Goal: Share content: Share content

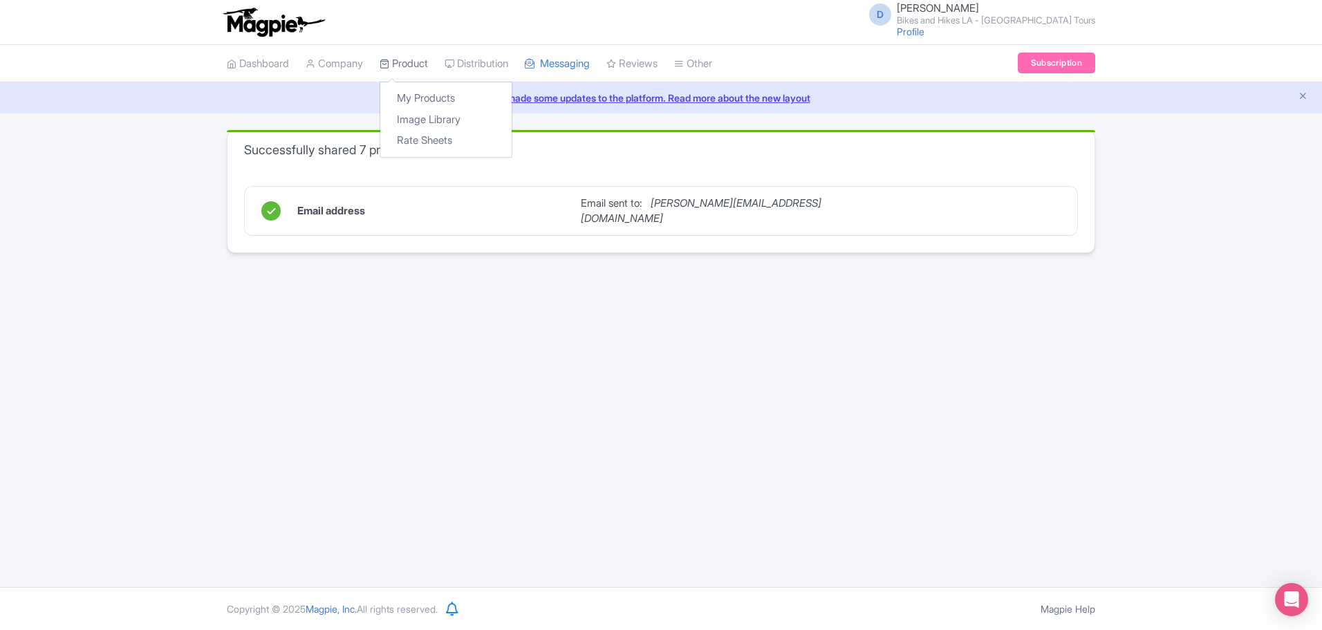
click at [412, 50] on link "Product" at bounding box center [404, 64] width 48 height 38
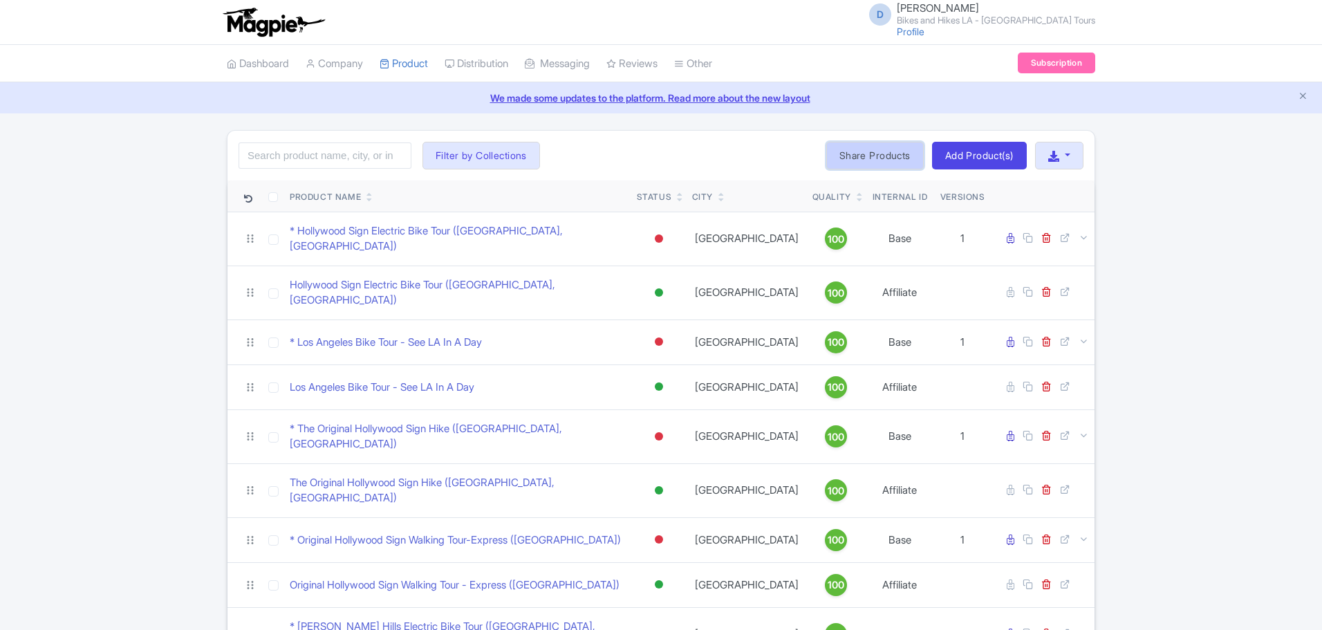
click at [845, 160] on link "Share Products" at bounding box center [876, 156] width 98 height 28
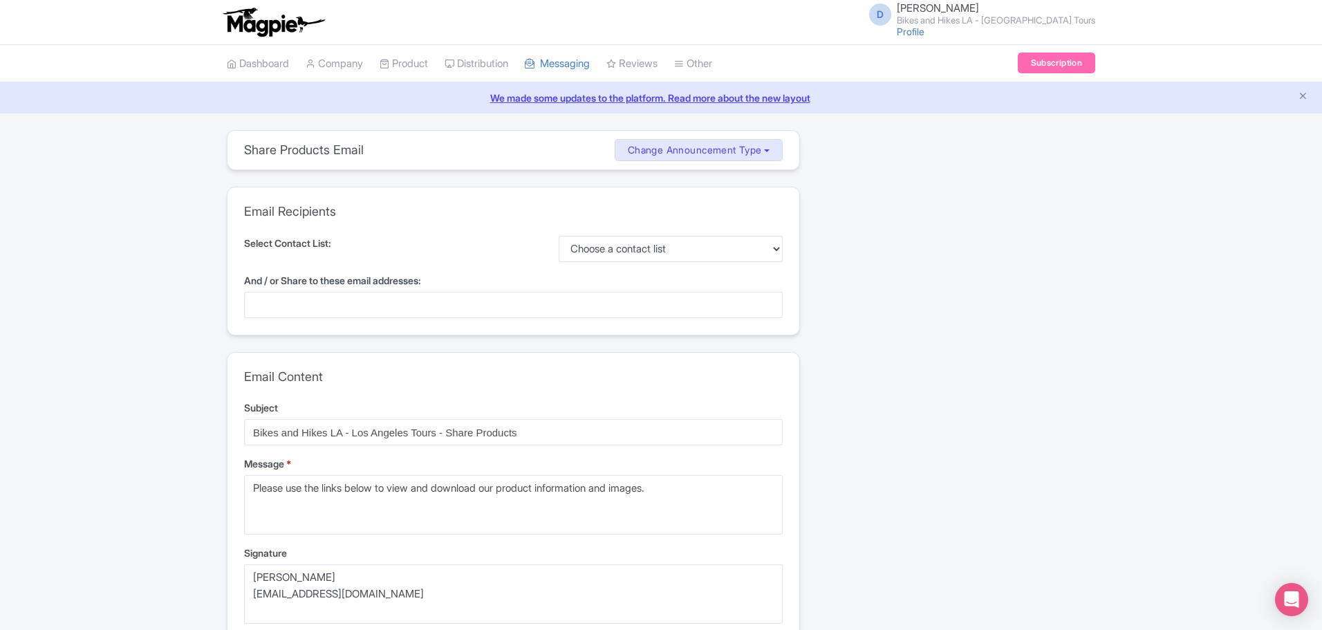
click at [605, 307] on div at bounding box center [513, 305] width 539 height 26
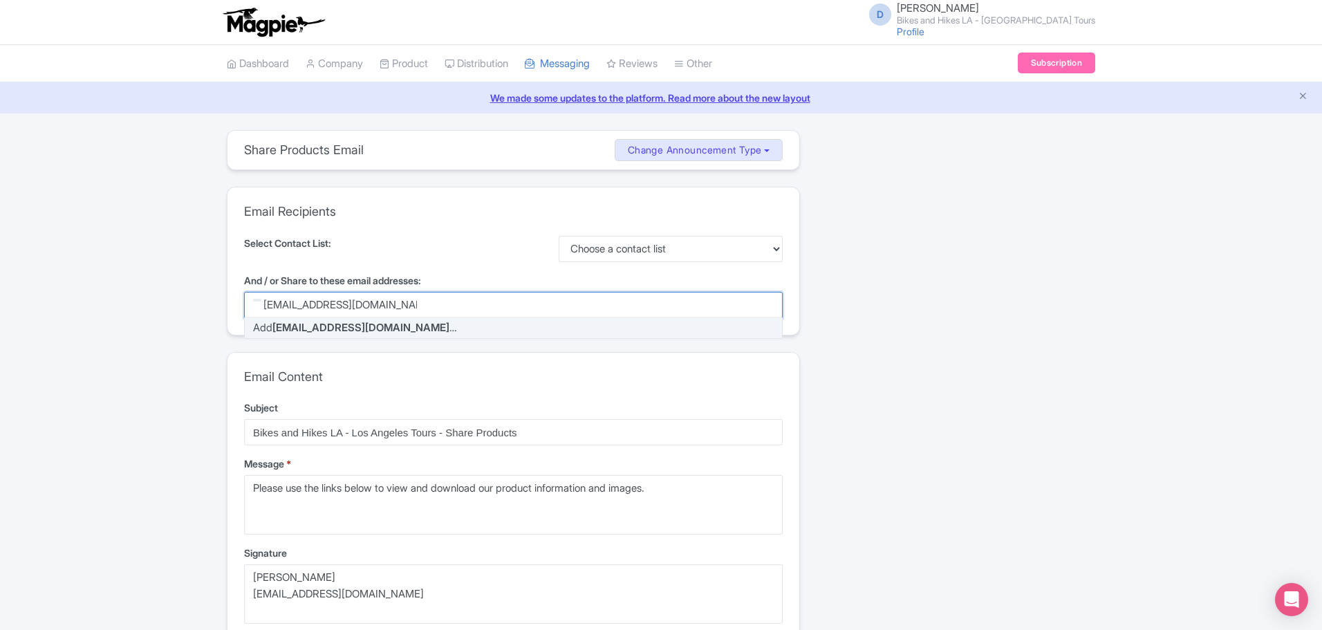
type input "jasonjimmybowers@gmail.com"
click at [918, 359] on div "Share 0 Resellers MISSING INFO 0 Share Products Email(s) MISSING INFO Message M…" at bounding box center [956, 551] width 295 height 842
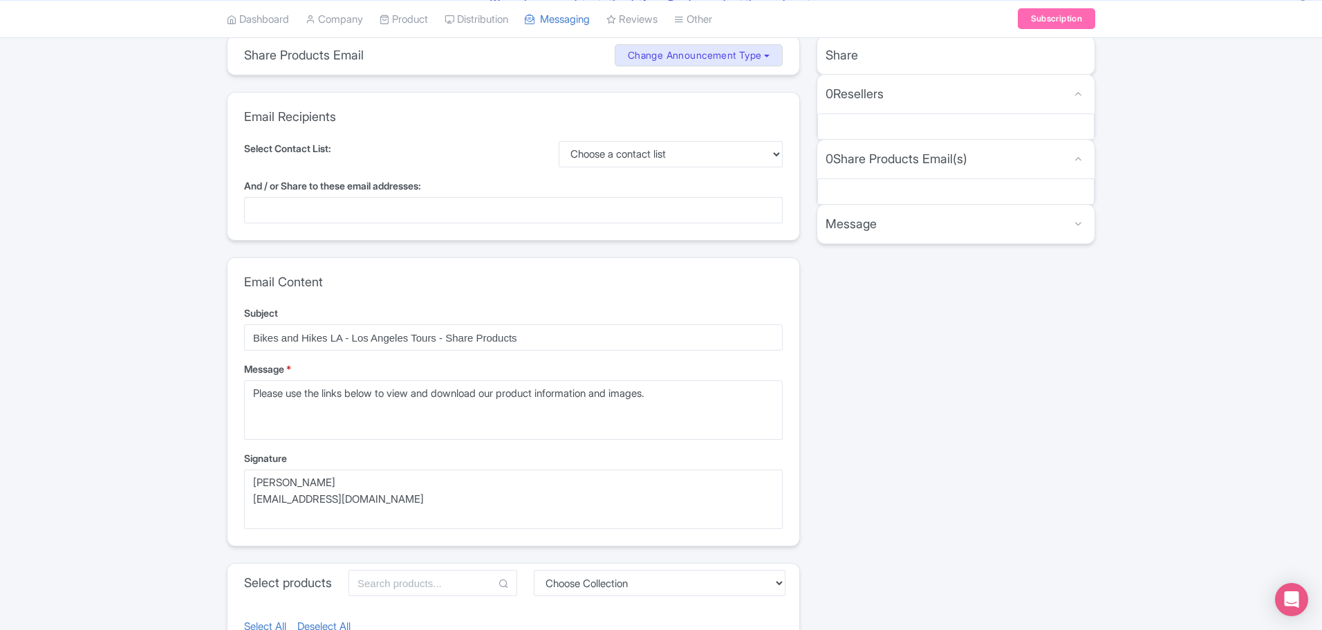
scroll to position [346, 0]
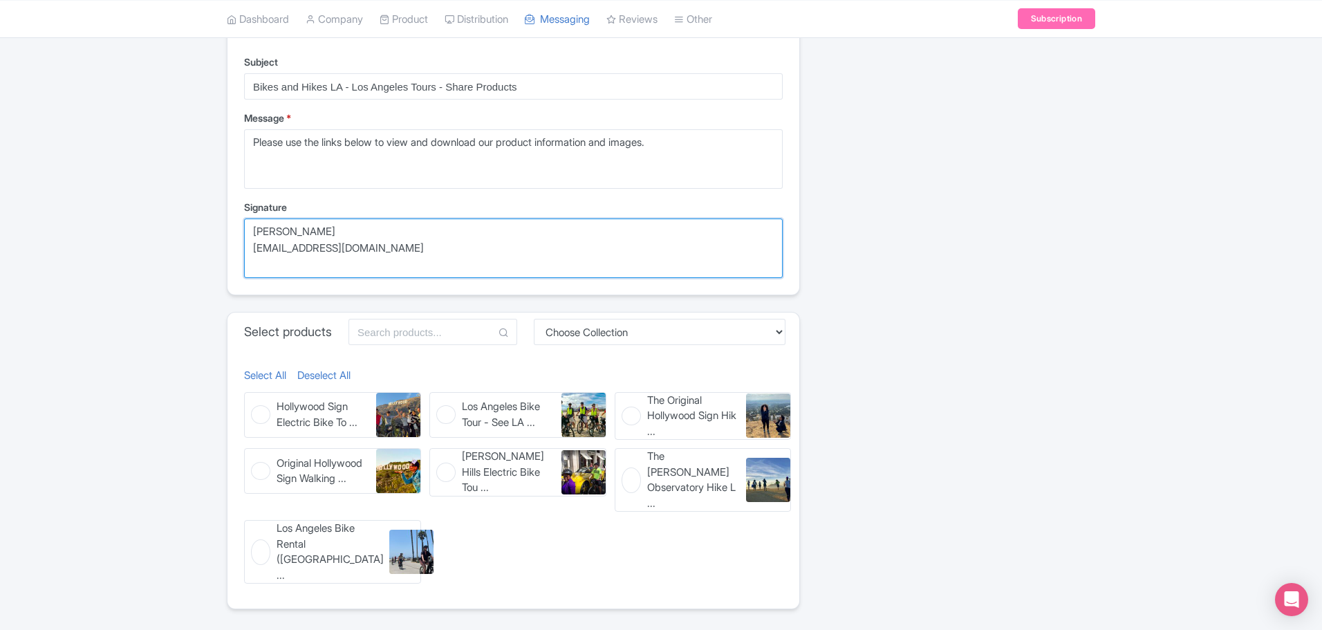
drag, startPoint x: 244, startPoint y: 239, endPoint x: 229, endPoint y: 237, distance: 15.4
click at [229, 237] on div "Email Content Subject Bikes and Hikes LA - Los Angeles Tours - Share Products M…" at bounding box center [514, 151] width 572 height 288
type textarea "test"
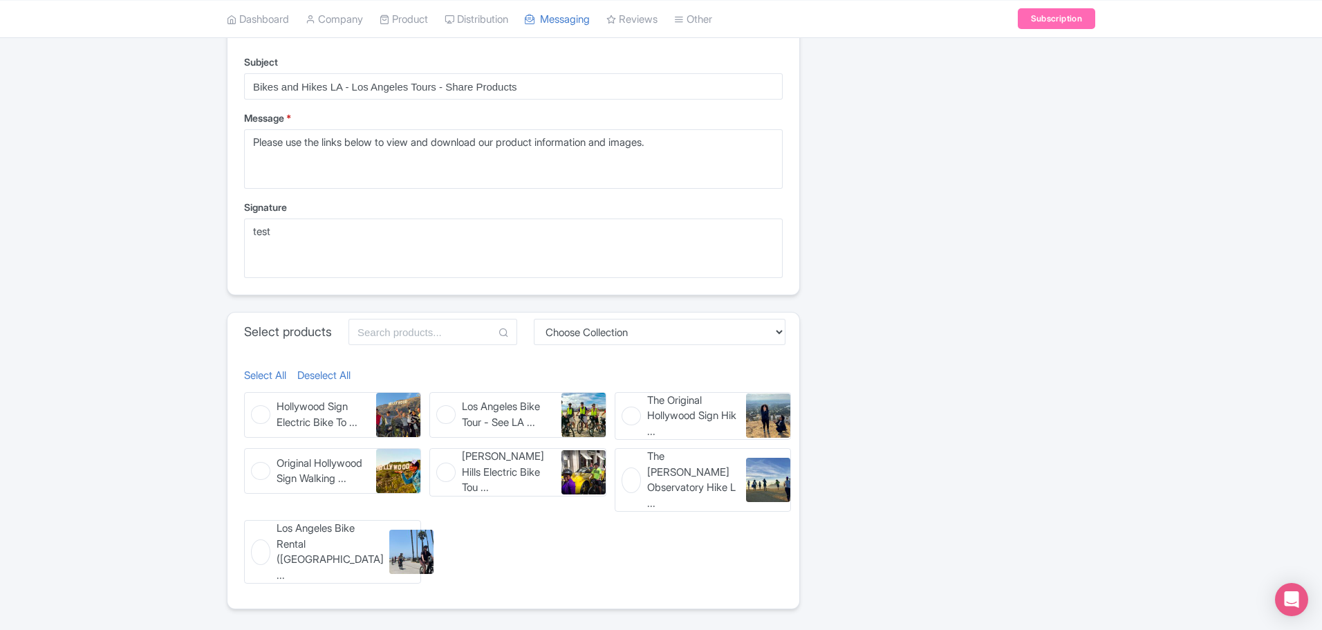
drag, startPoint x: 270, startPoint y: 377, endPoint x: 420, endPoint y: 356, distance: 151.5
click at [270, 377] on link "Select All" at bounding box center [265, 376] width 42 height 16
checkbox input "true"
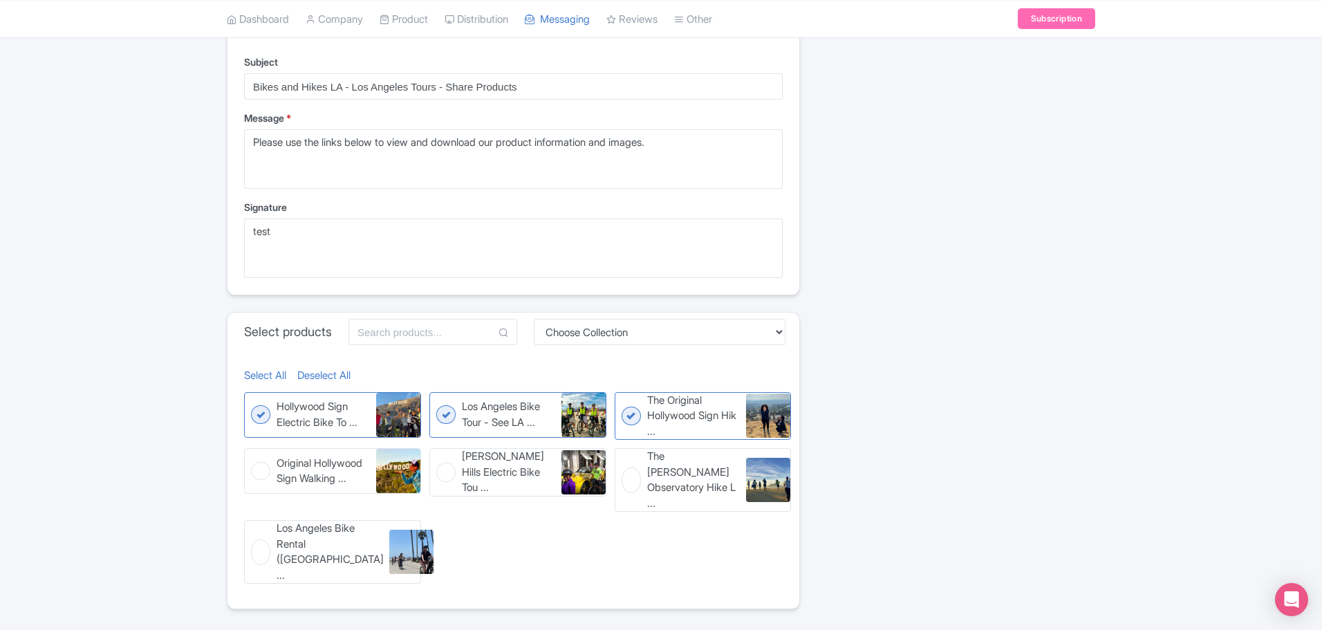
checkbox input "true"
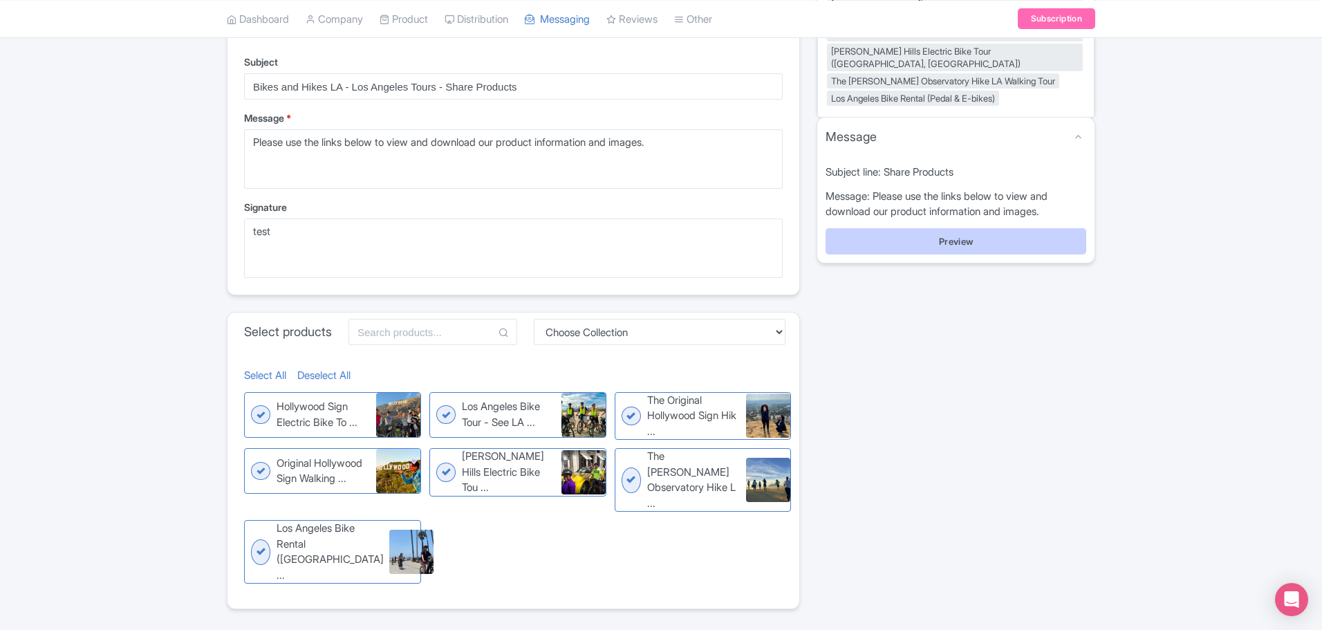
scroll to position [138, 0]
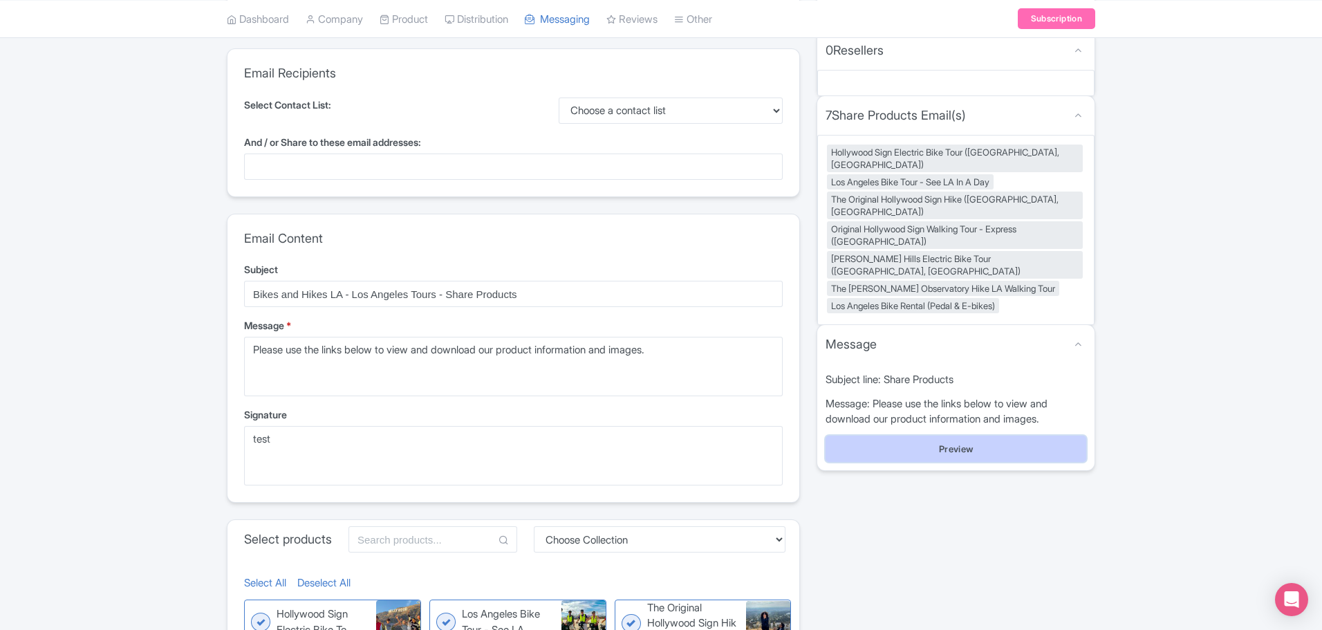
click at [970, 436] on button "Preview" at bounding box center [956, 449] width 261 height 26
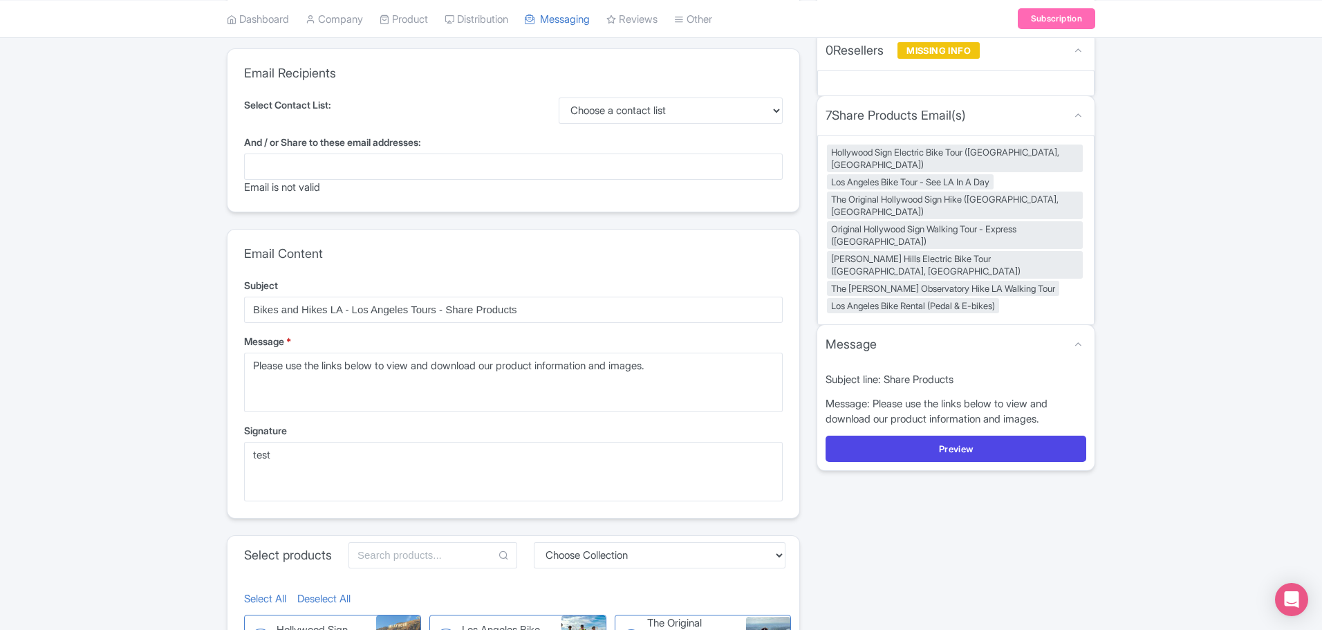
click at [475, 166] on div at bounding box center [513, 167] width 539 height 26
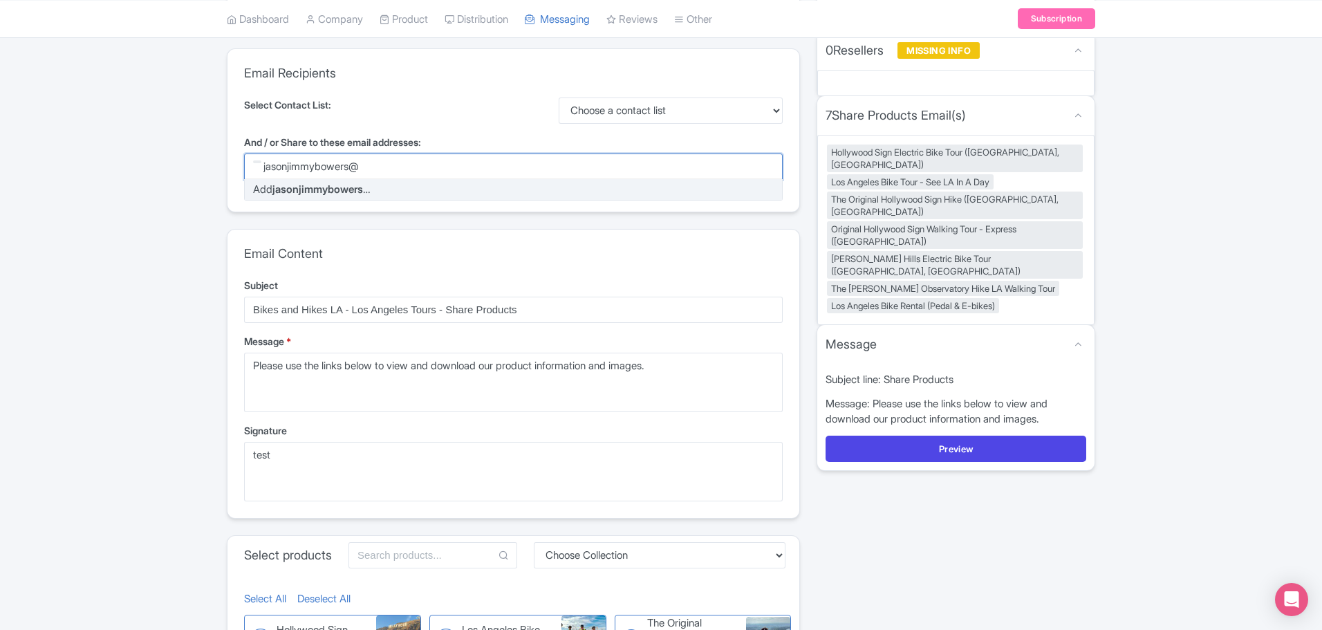
scroll to position [0, 0]
type input "[EMAIL_ADDRESS][DOMAIN_NAME]"
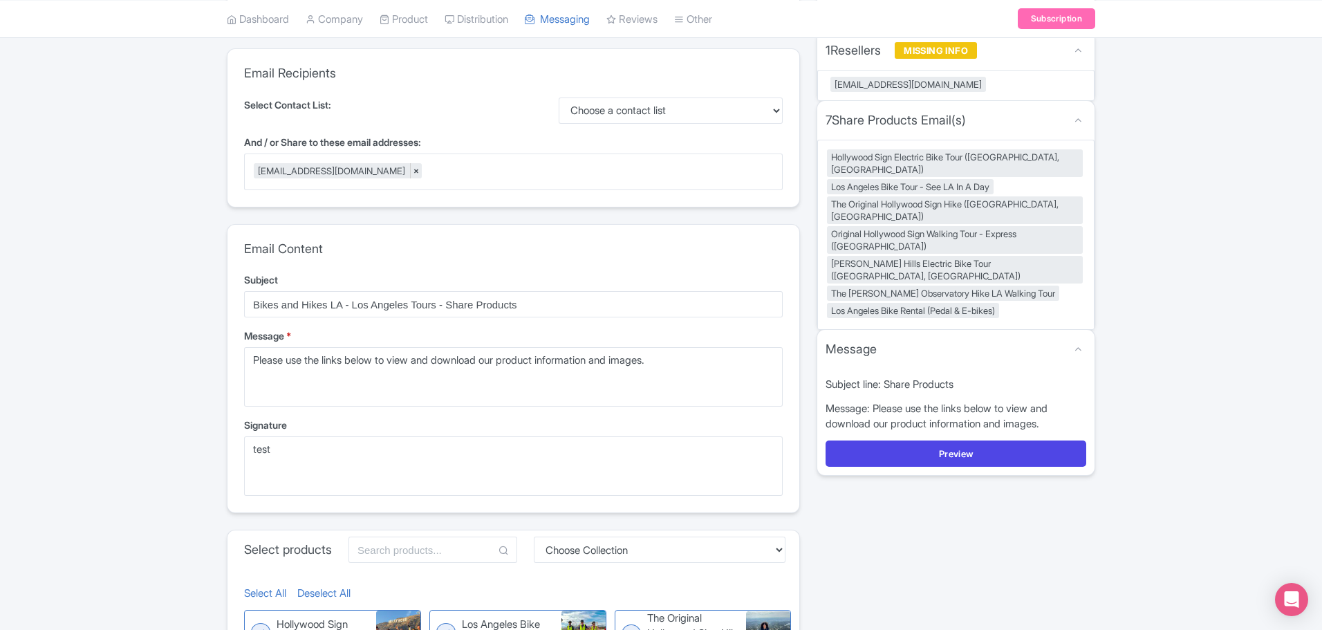
click at [911, 517] on div "Share 1 Resellers MISSING INFO jasonjimmybowers@gmail.com 7 Share Products Emai…" at bounding box center [956, 418] width 295 height 852
click at [949, 441] on button "Preview" at bounding box center [956, 454] width 261 height 26
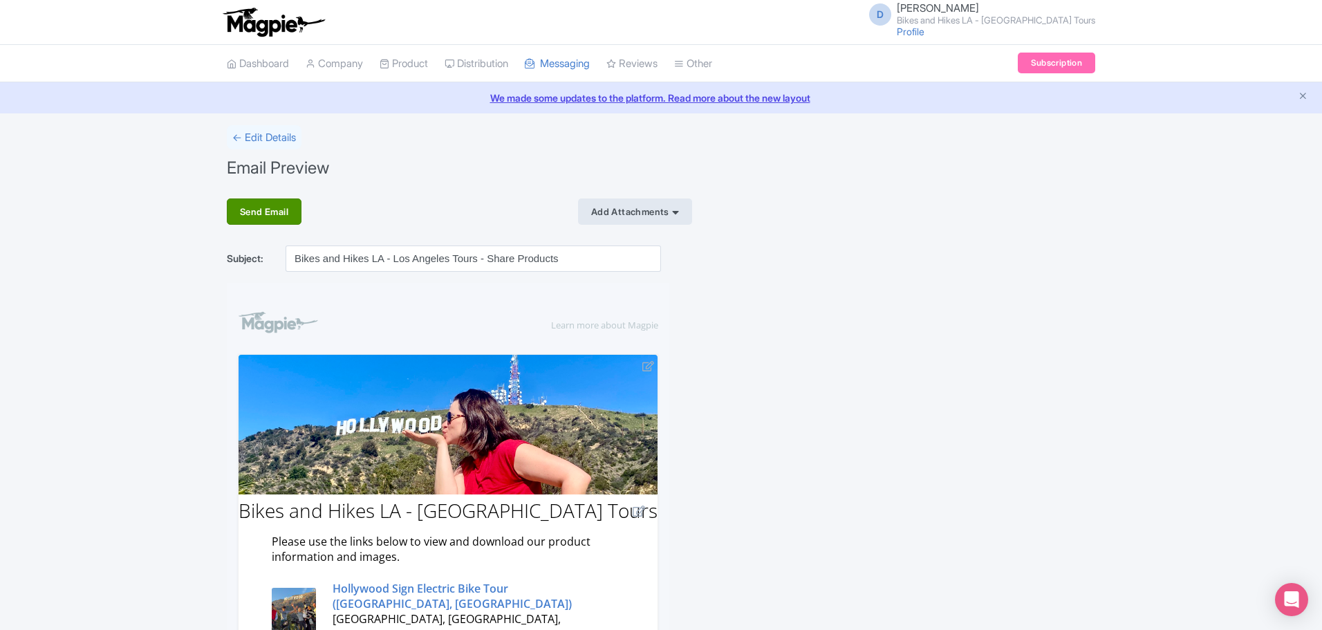
click at [257, 213] on div "Send Email" at bounding box center [264, 212] width 75 height 26
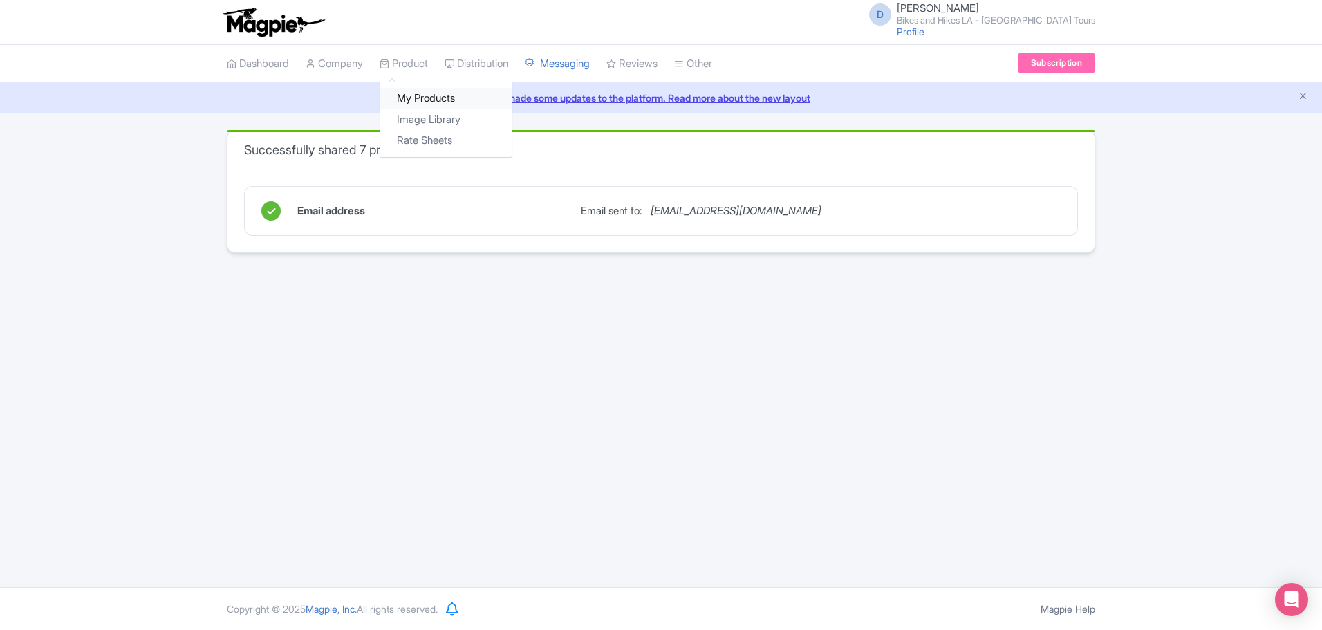
click at [453, 97] on link "My Products" at bounding box center [445, 98] width 131 height 21
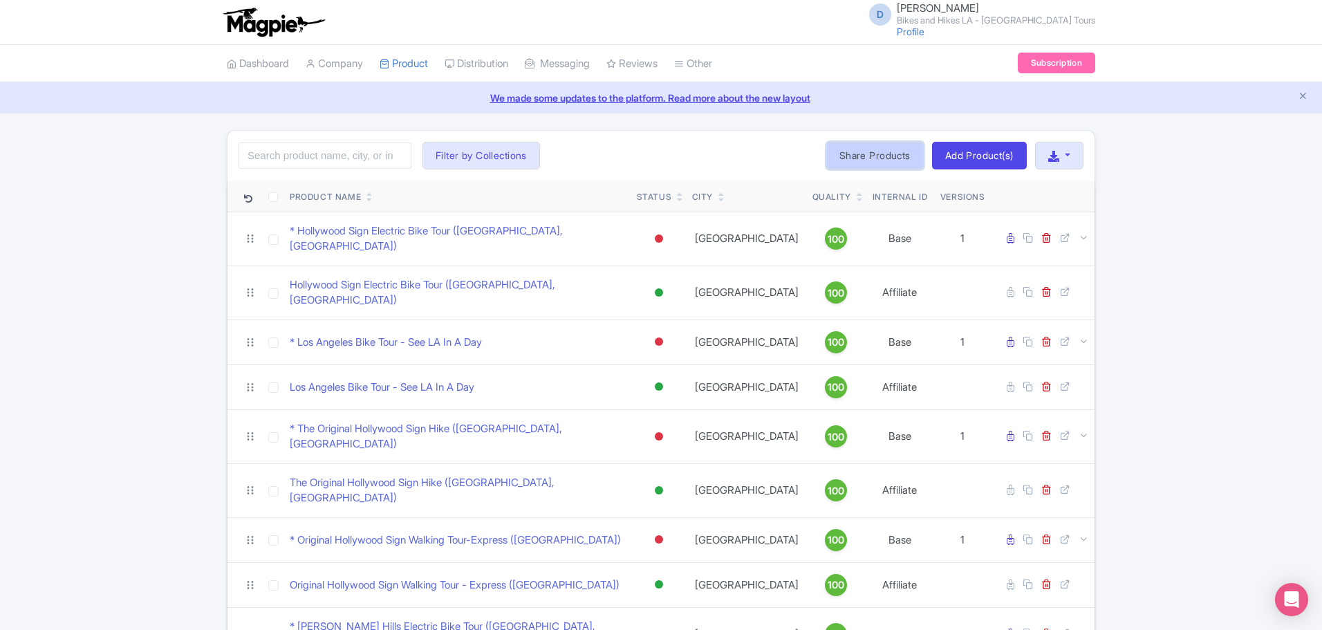
click at [879, 154] on link "Share Products" at bounding box center [876, 156] width 98 height 28
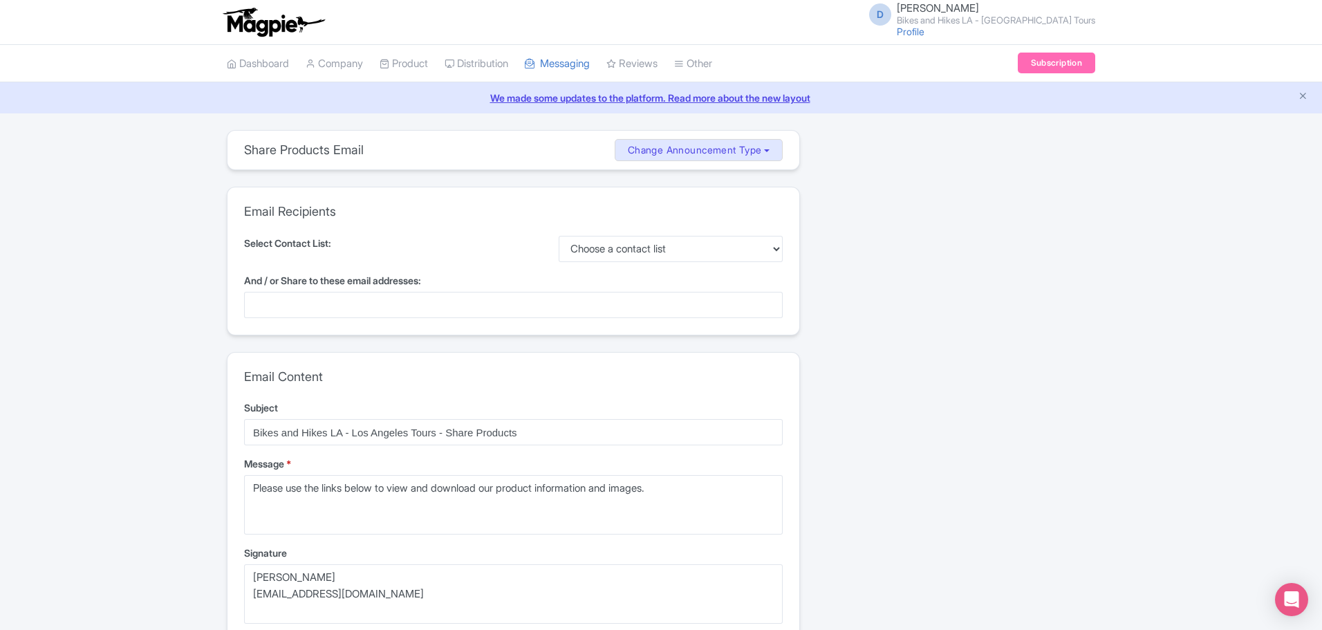
click at [643, 307] on div at bounding box center [513, 305] width 539 height 26
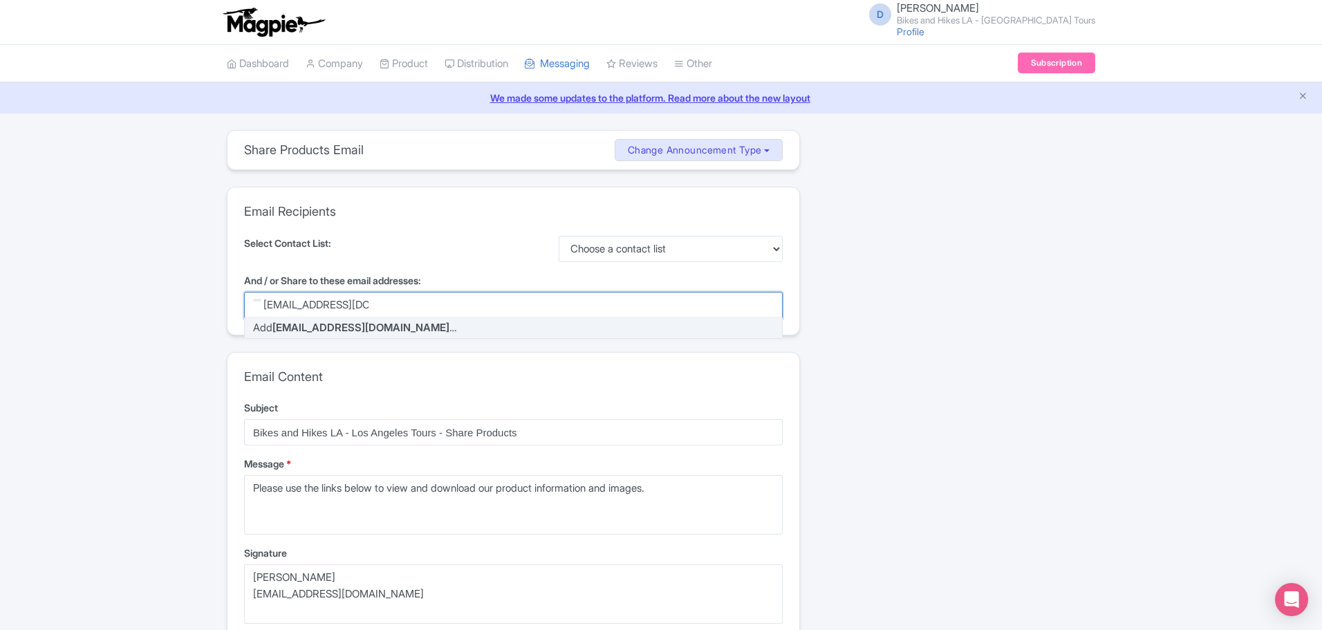
type input "jbo@jasonbowers.com"
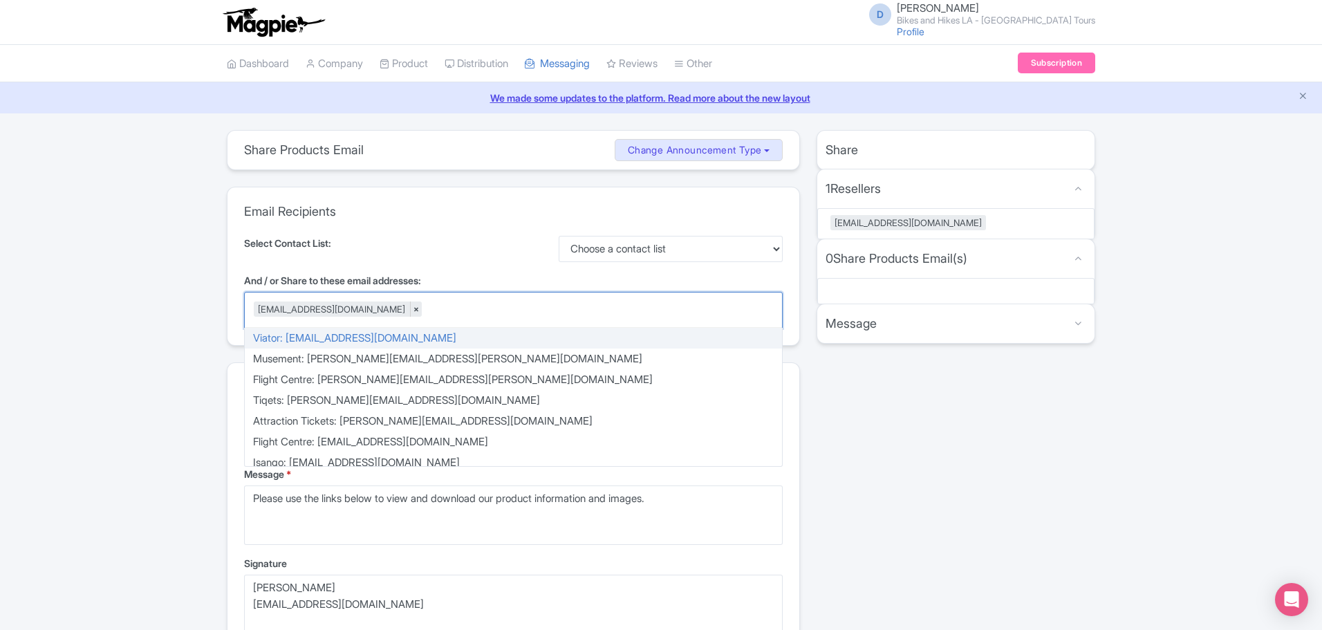
click at [964, 403] on div "Share 1 Resellers MISSING INFO jbo@jasonbowers.com 0 Share Products Email(s) MI…" at bounding box center [956, 556] width 295 height 852
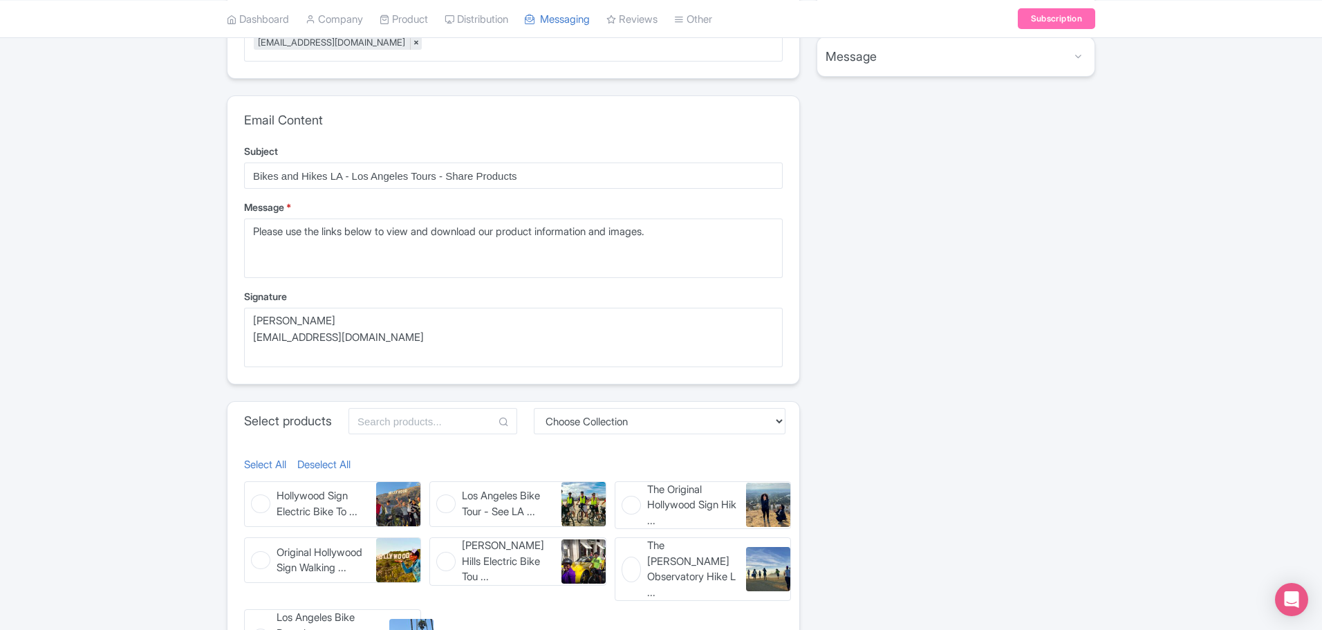
scroll to position [277, 0]
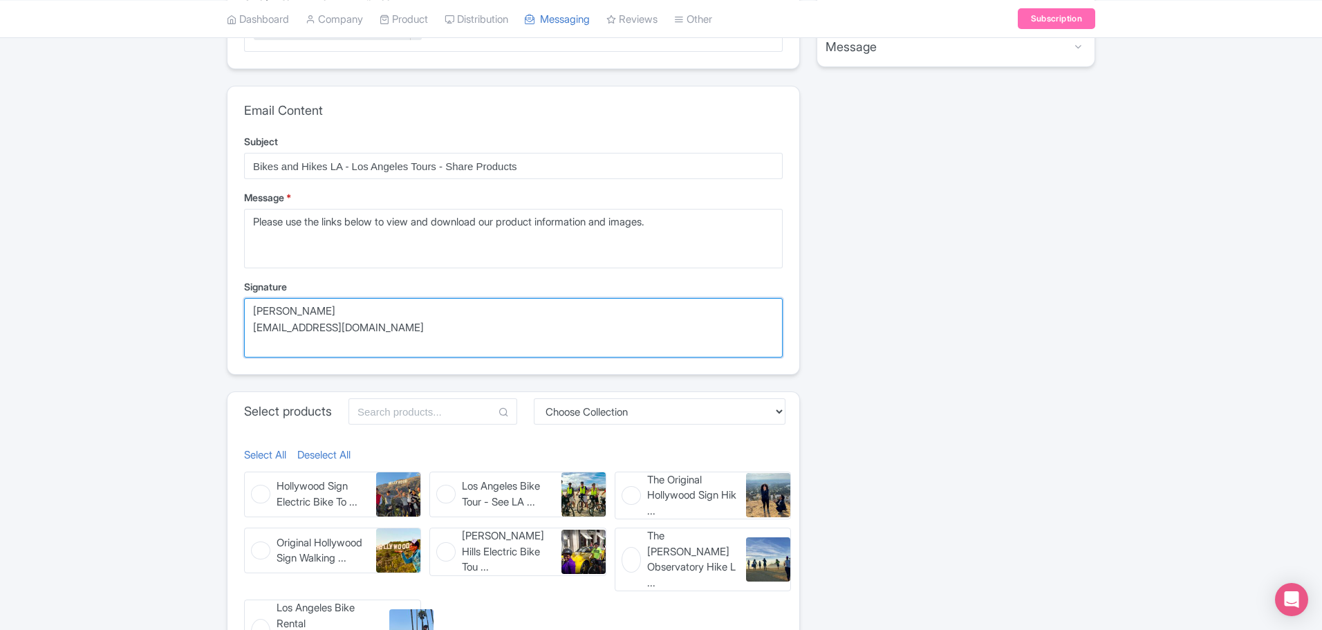
drag, startPoint x: 385, startPoint y: 342, endPoint x: 225, endPoint y: 304, distance: 164.2
click at [237, 309] on div "Email Content Subject Bikes and Hikes LA - Los Angeles Tours - Share Products M…" at bounding box center [514, 230] width 572 height 288
type textarea "test"
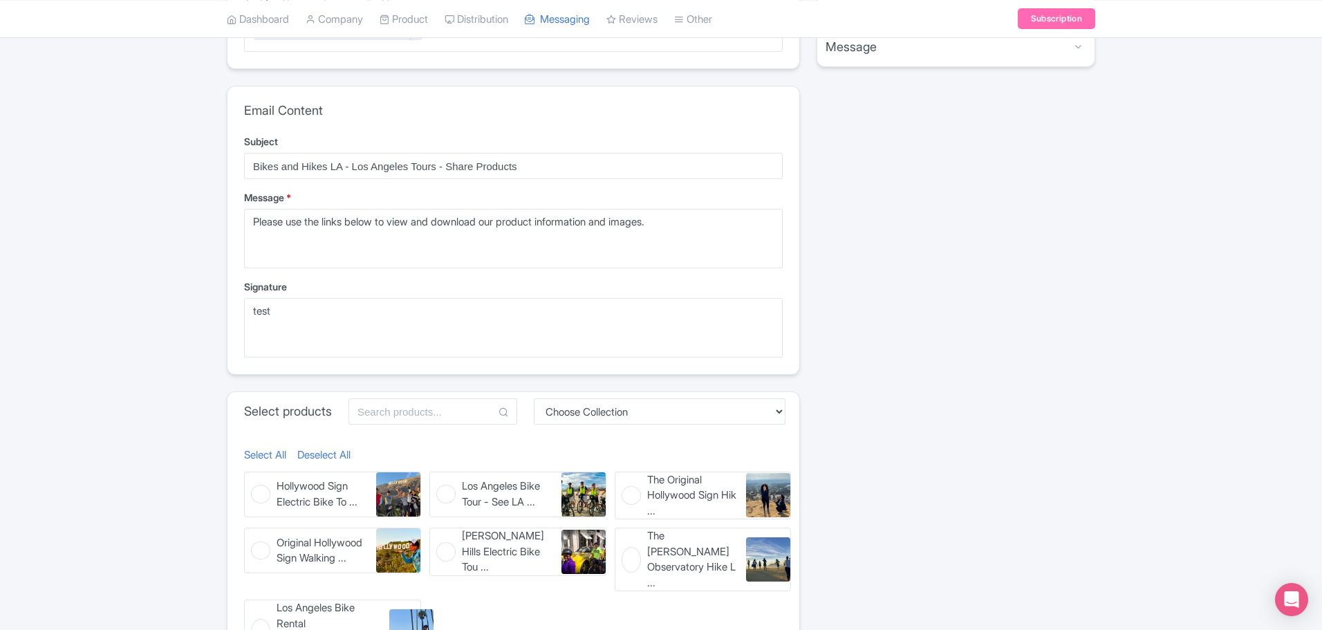
drag, startPoint x: 264, startPoint y: 458, endPoint x: 610, endPoint y: 344, distance: 364.0
click at [264, 458] on link "Select All" at bounding box center [265, 455] width 42 height 16
checkbox input "true"
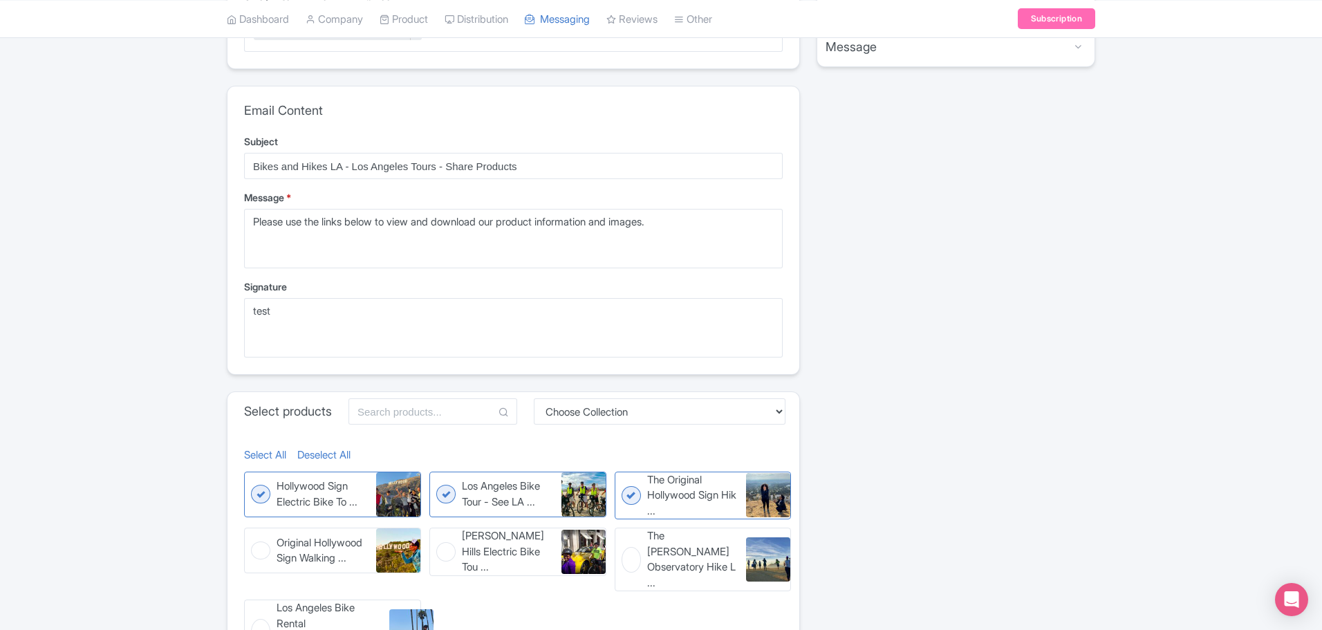
checkbox input "true"
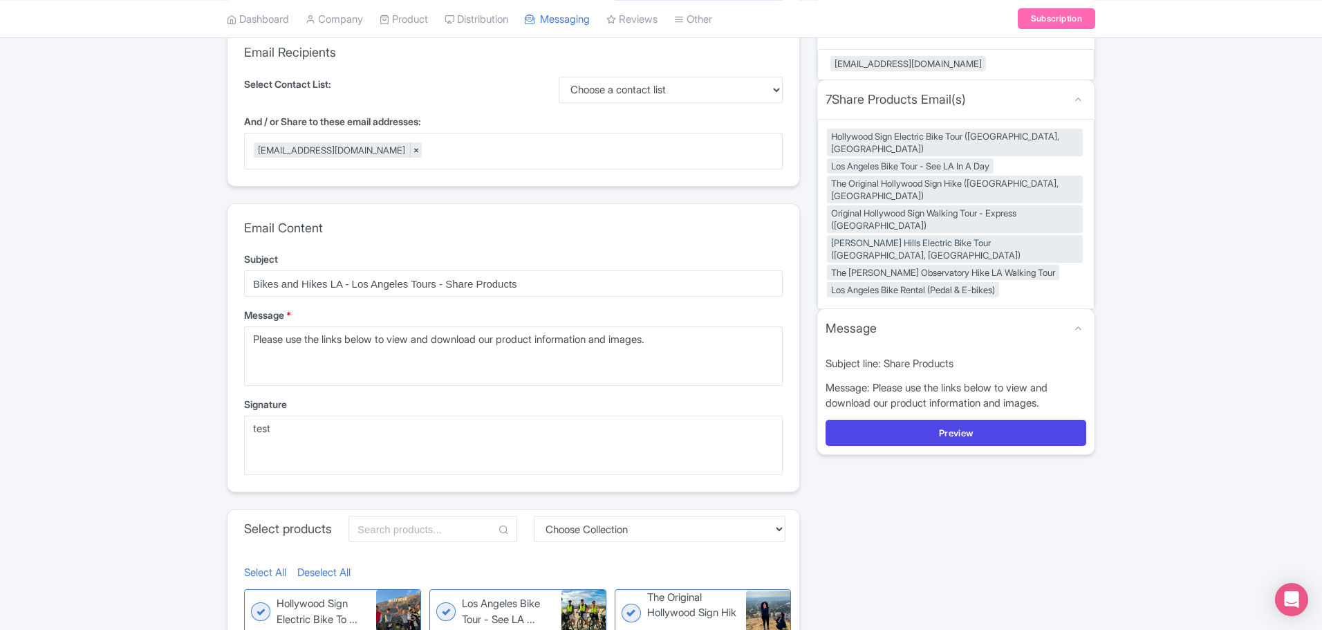
scroll to position [69, 0]
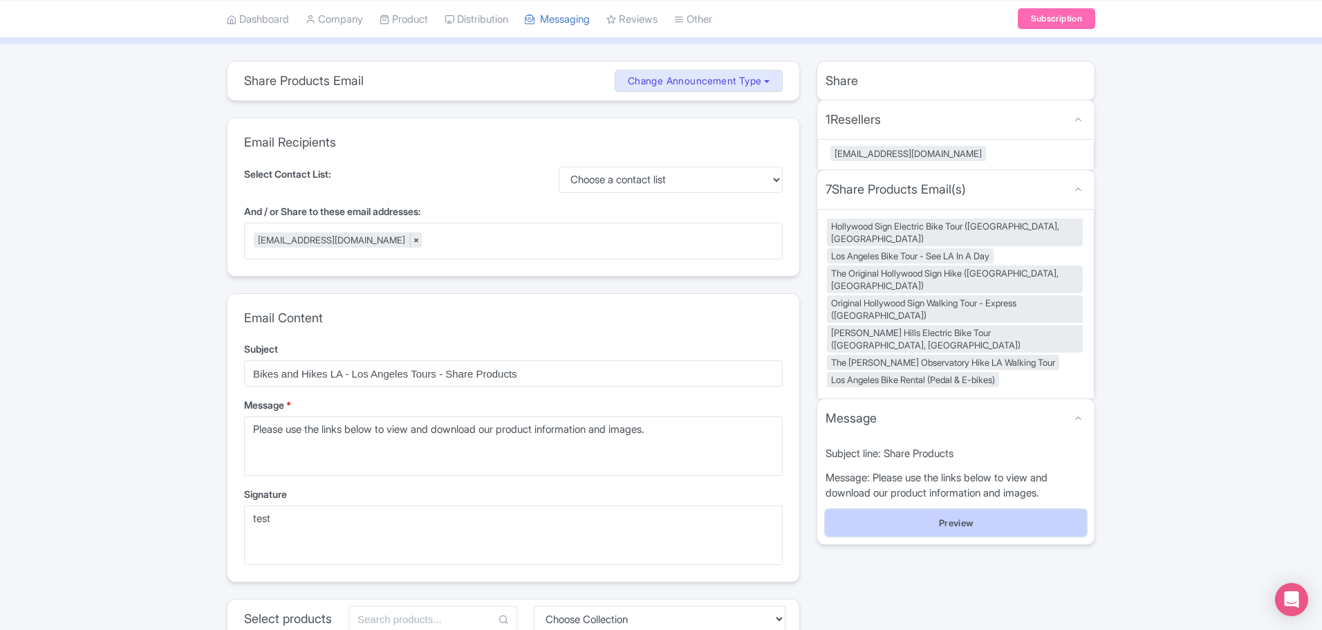
click at [971, 510] on button "Preview" at bounding box center [956, 523] width 261 height 26
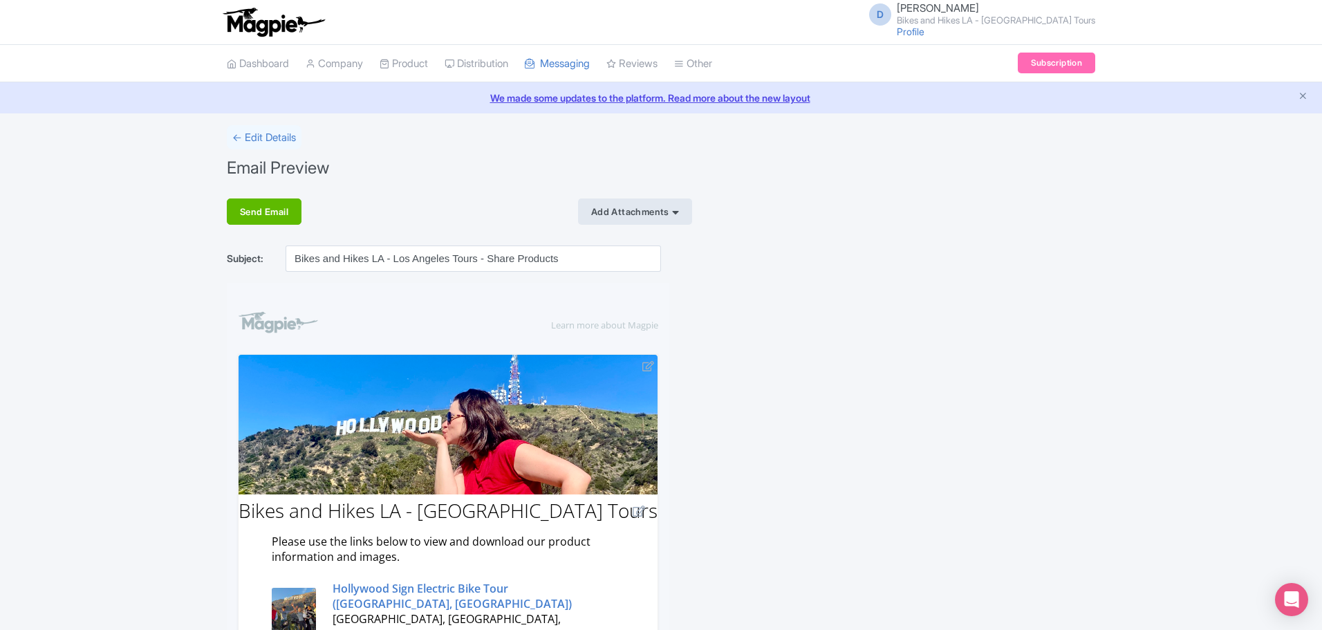
click at [673, 214] on div "Add Attachments" at bounding box center [635, 212] width 114 height 26
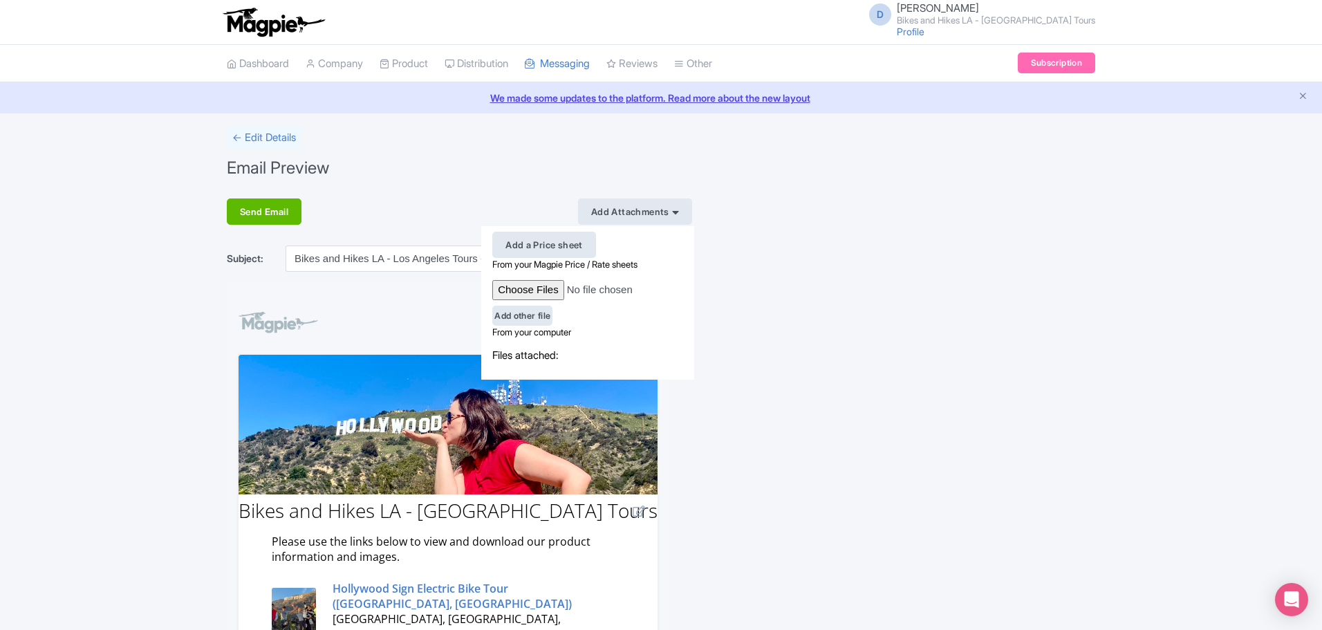
click at [566, 246] on div "Add a Price sheet" at bounding box center [544, 245] width 104 height 26
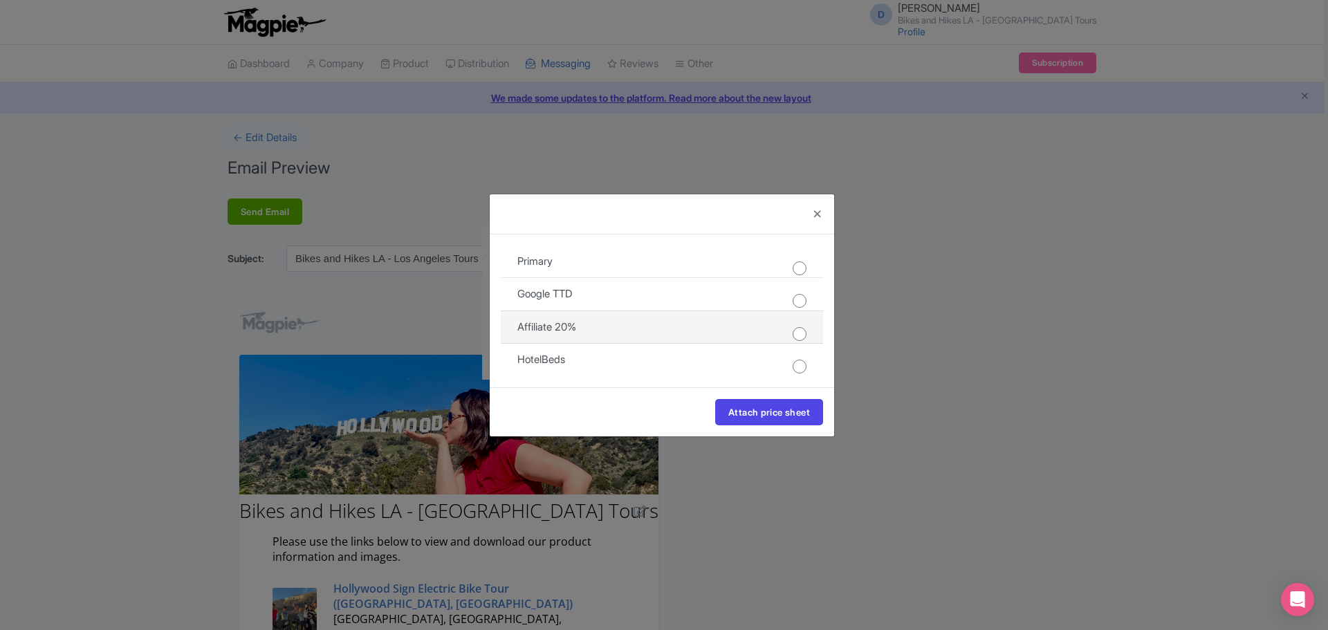
click at [798, 331] on input "radio" at bounding box center [800, 334] width 14 height 14
radio input "true"
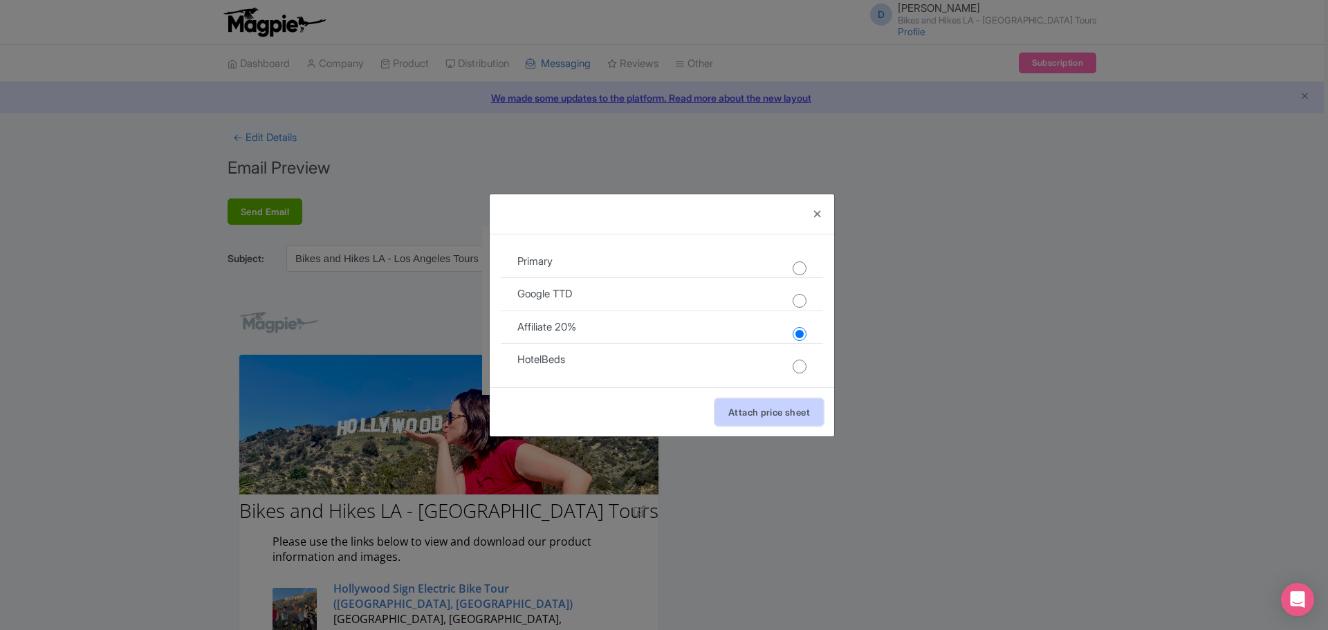
click at [794, 414] on button "Attach price sheet" at bounding box center [769, 412] width 108 height 26
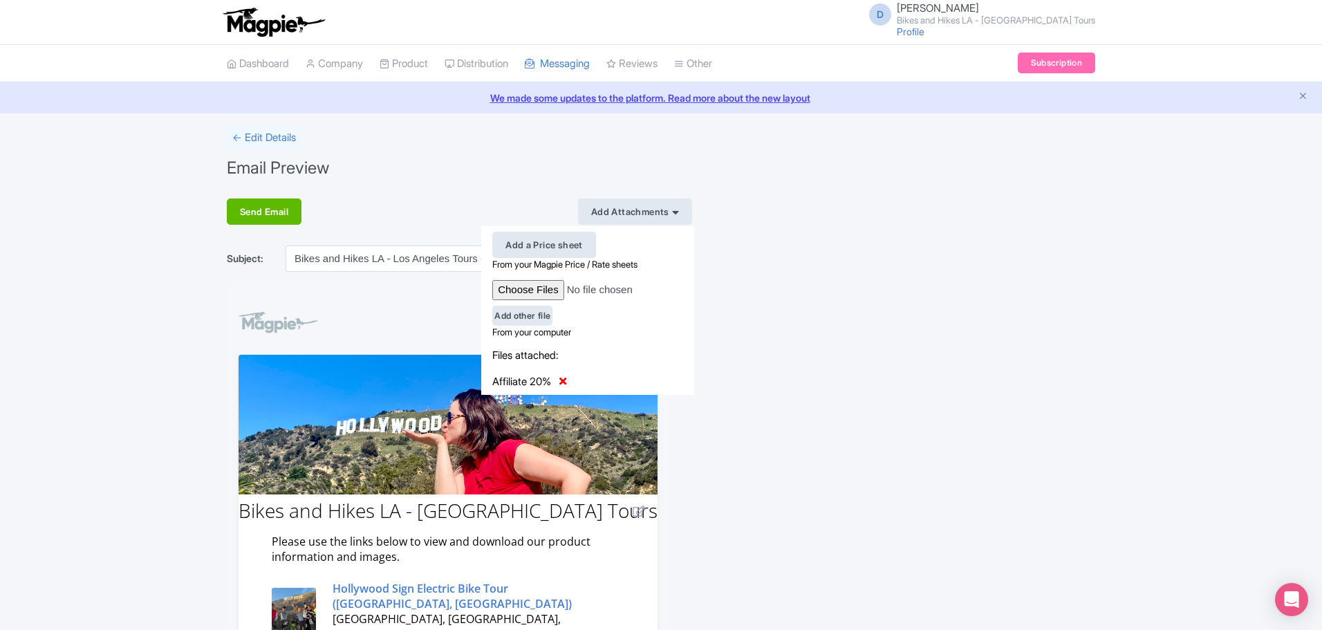
click at [300, 202] on div "Send Email" at bounding box center [264, 212] width 75 height 26
